Goal: Transaction & Acquisition: Purchase product/service

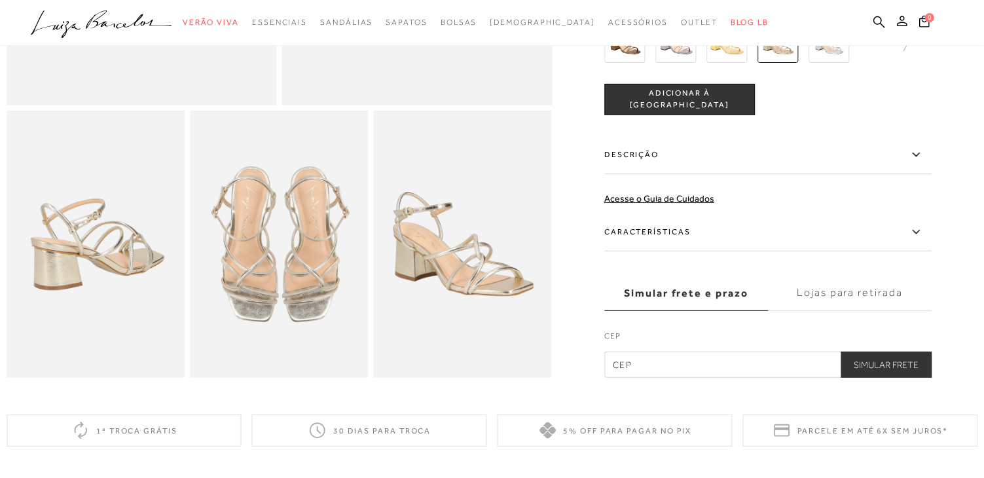
click at [923, 240] on icon at bounding box center [916, 232] width 16 height 16
click at [0, 0] on input "Características" at bounding box center [0, 0] width 0 height 0
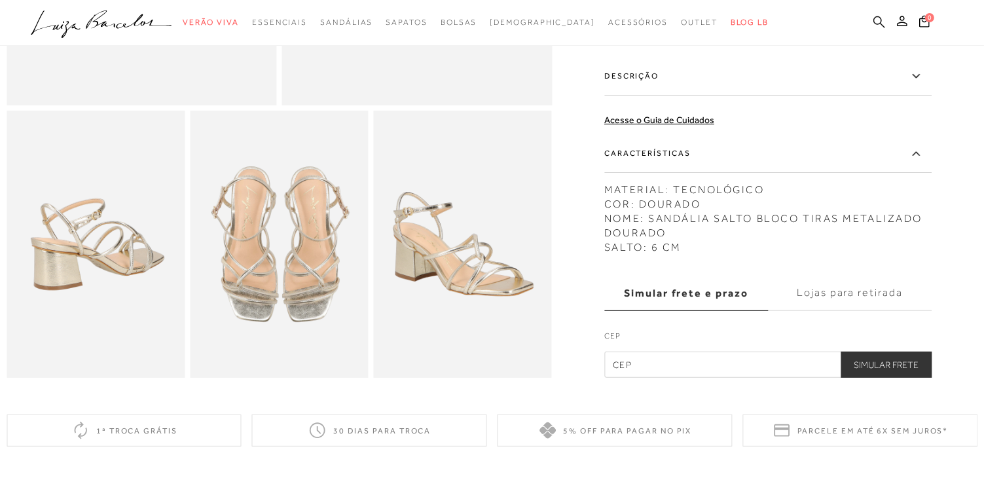
click at [881, 22] on icon at bounding box center [879, 22] width 12 height 12
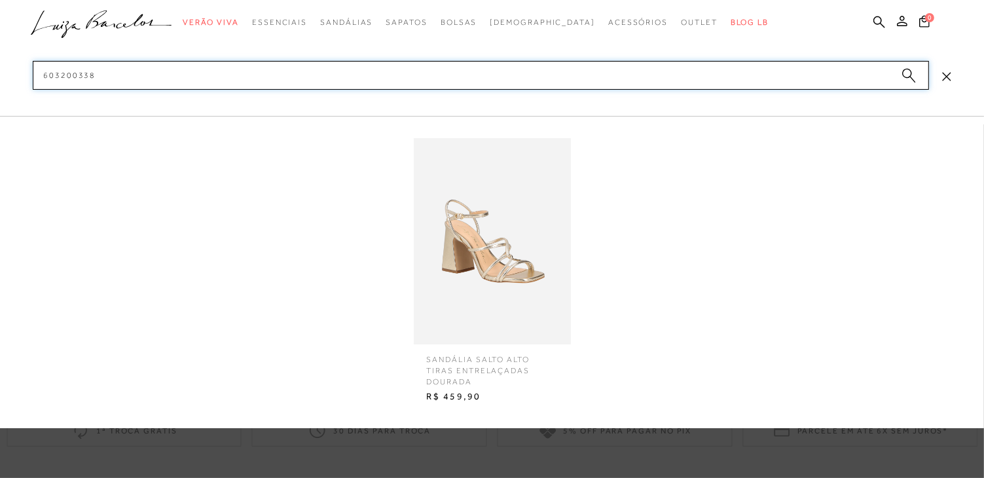
type input "603200338"
click at [461, 275] on img at bounding box center [492, 241] width 157 height 206
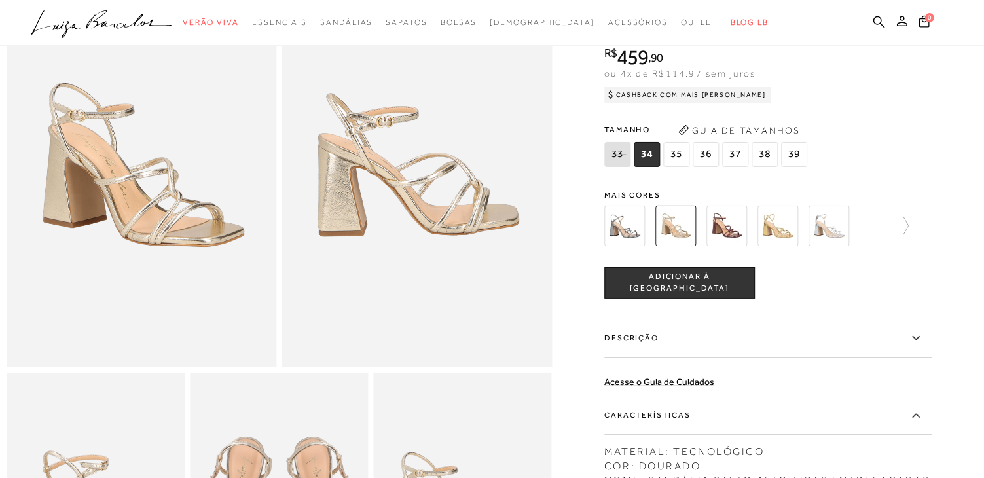
scroll to position [327, 0]
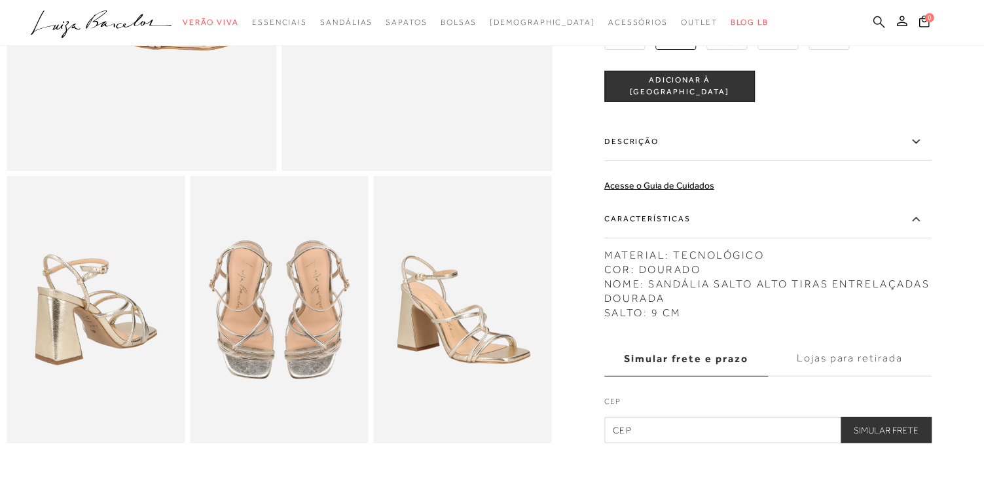
click at [880, 22] on icon at bounding box center [879, 22] width 12 height 12
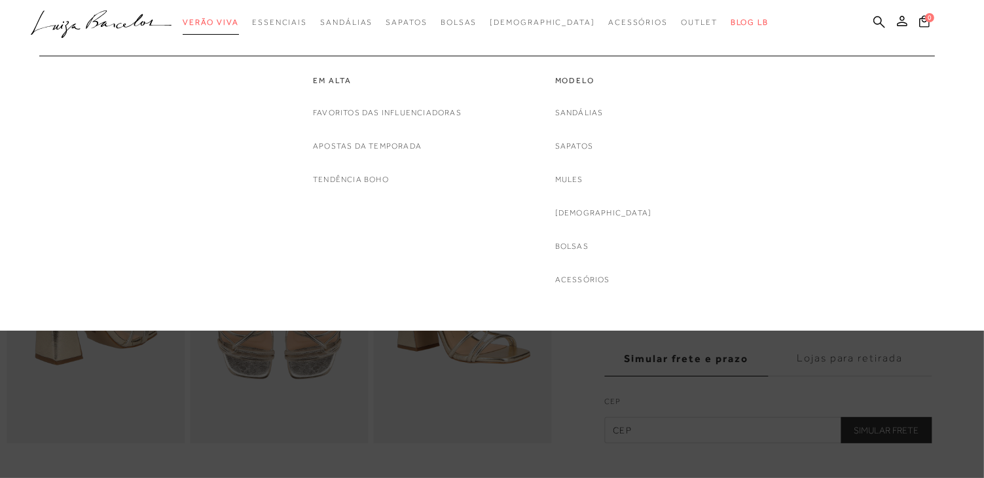
click at [220, 26] on span "Verão Viva" at bounding box center [211, 22] width 56 height 9
